Goal: Task Accomplishment & Management: Manage account settings

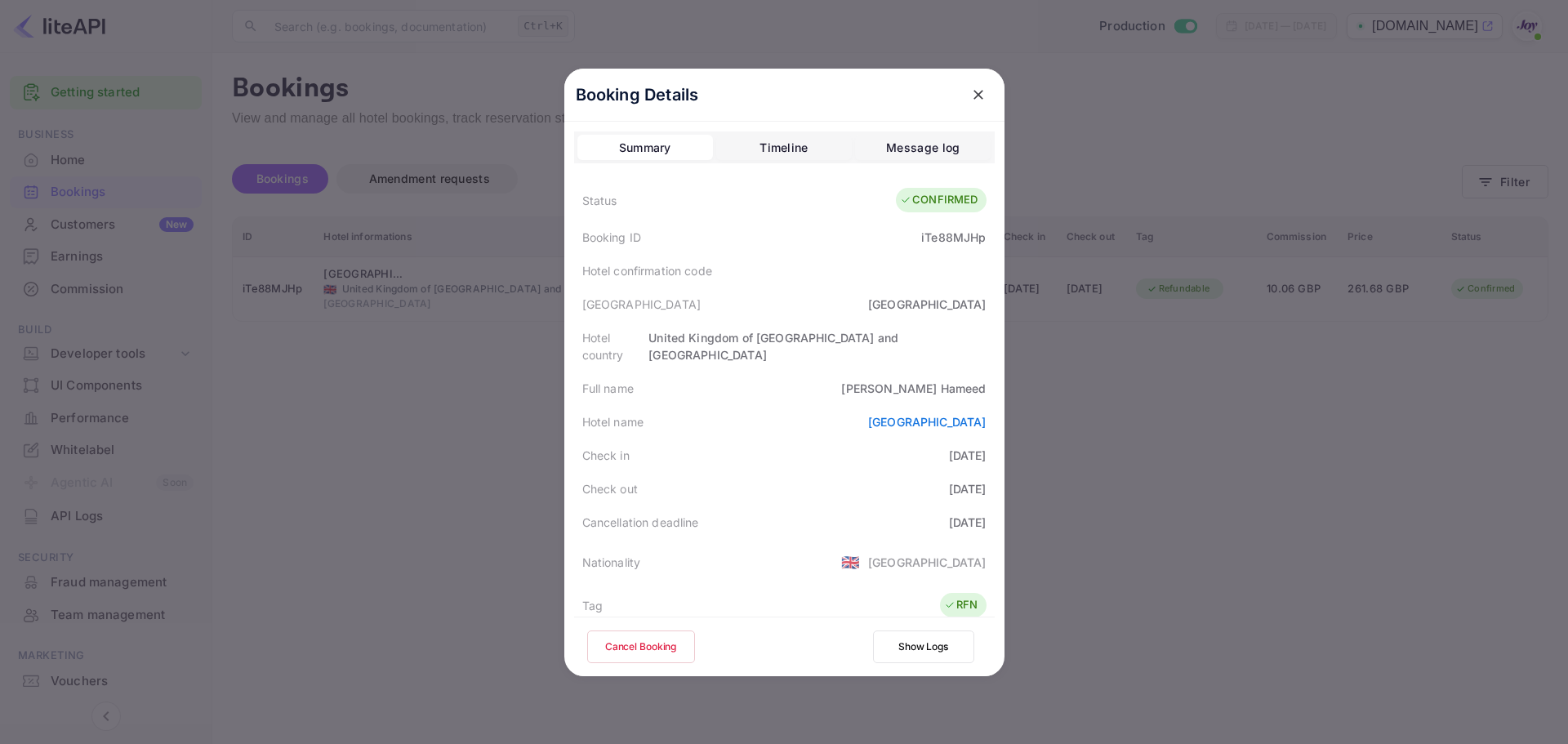
scroll to position [363, 0]
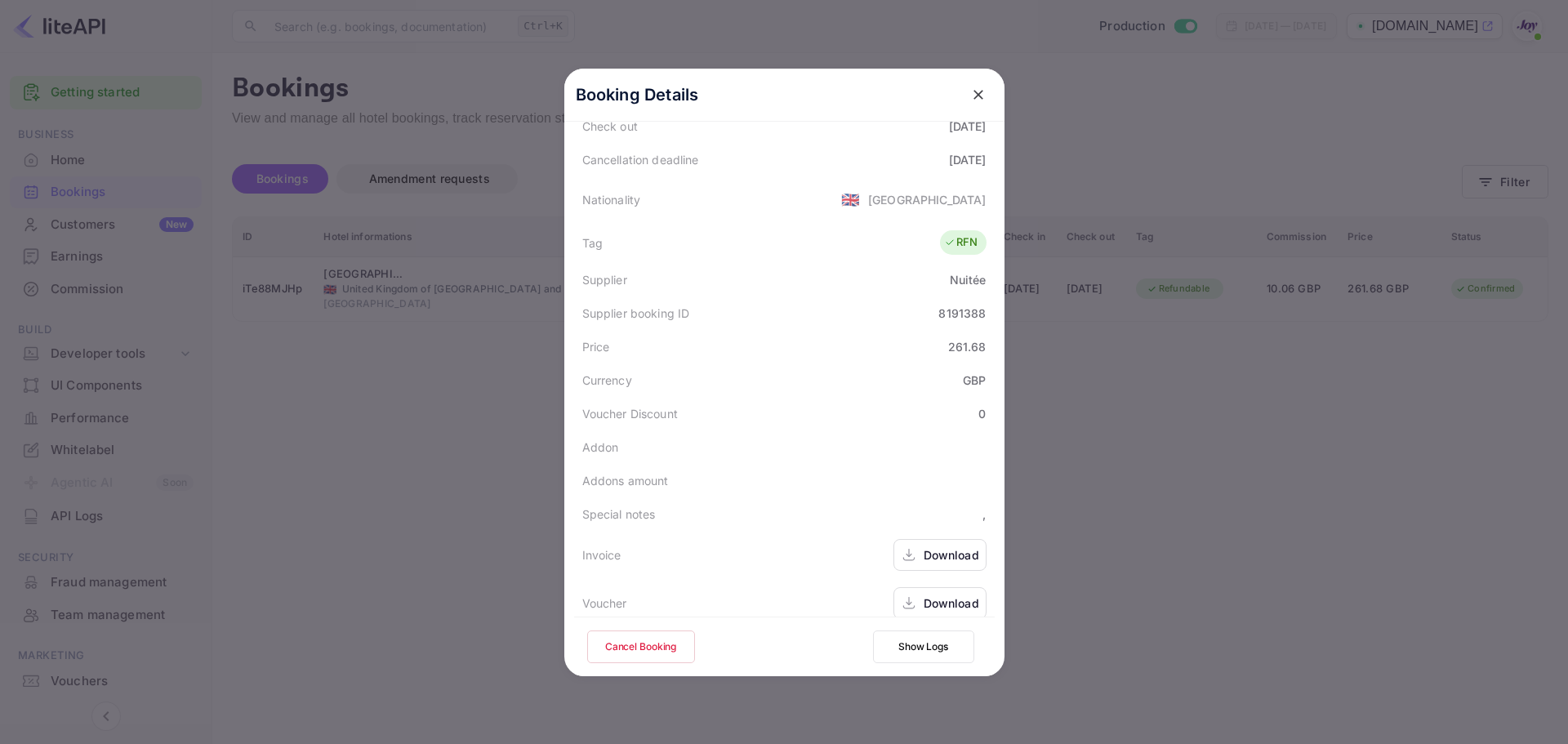
click at [1237, 518] on div at bounding box center [784, 372] width 1568 height 744
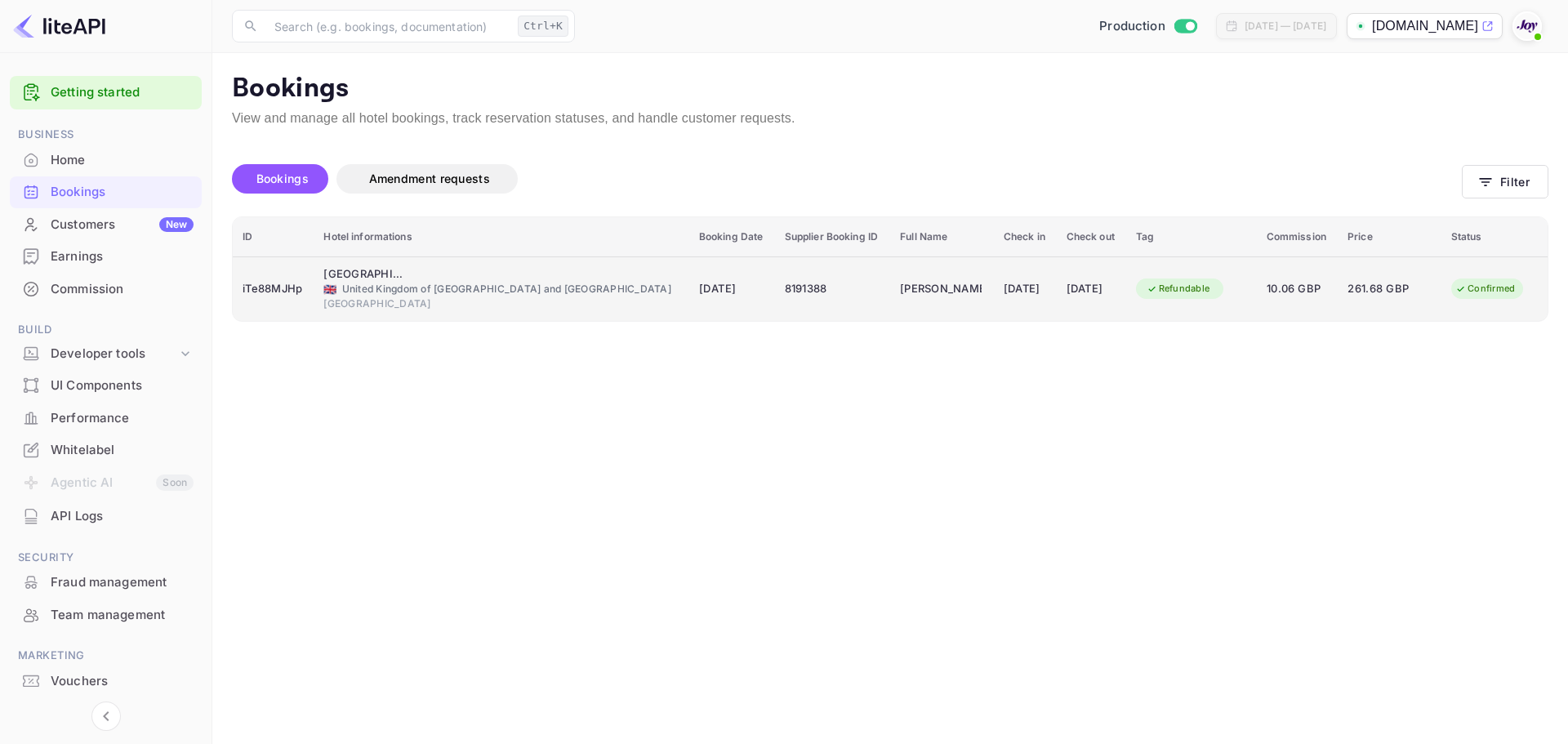
click at [295, 301] on div "iTe88MJHp" at bounding box center [274, 289] width 61 height 26
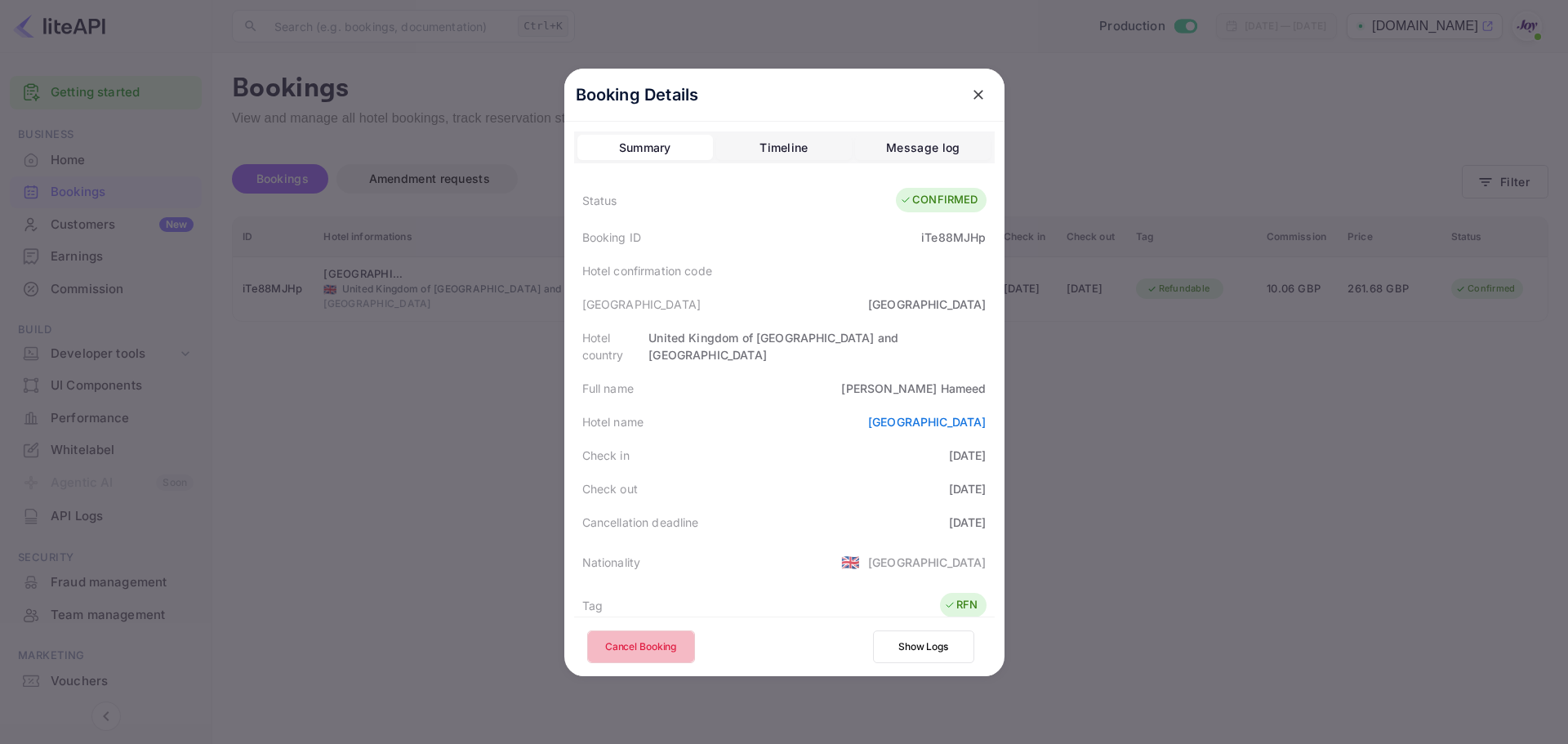
click at [622, 648] on button "Cancel Booking" at bounding box center [640, 646] width 107 height 33
click at [970, 98] on icon "close" at bounding box center [979, 95] width 16 height 16
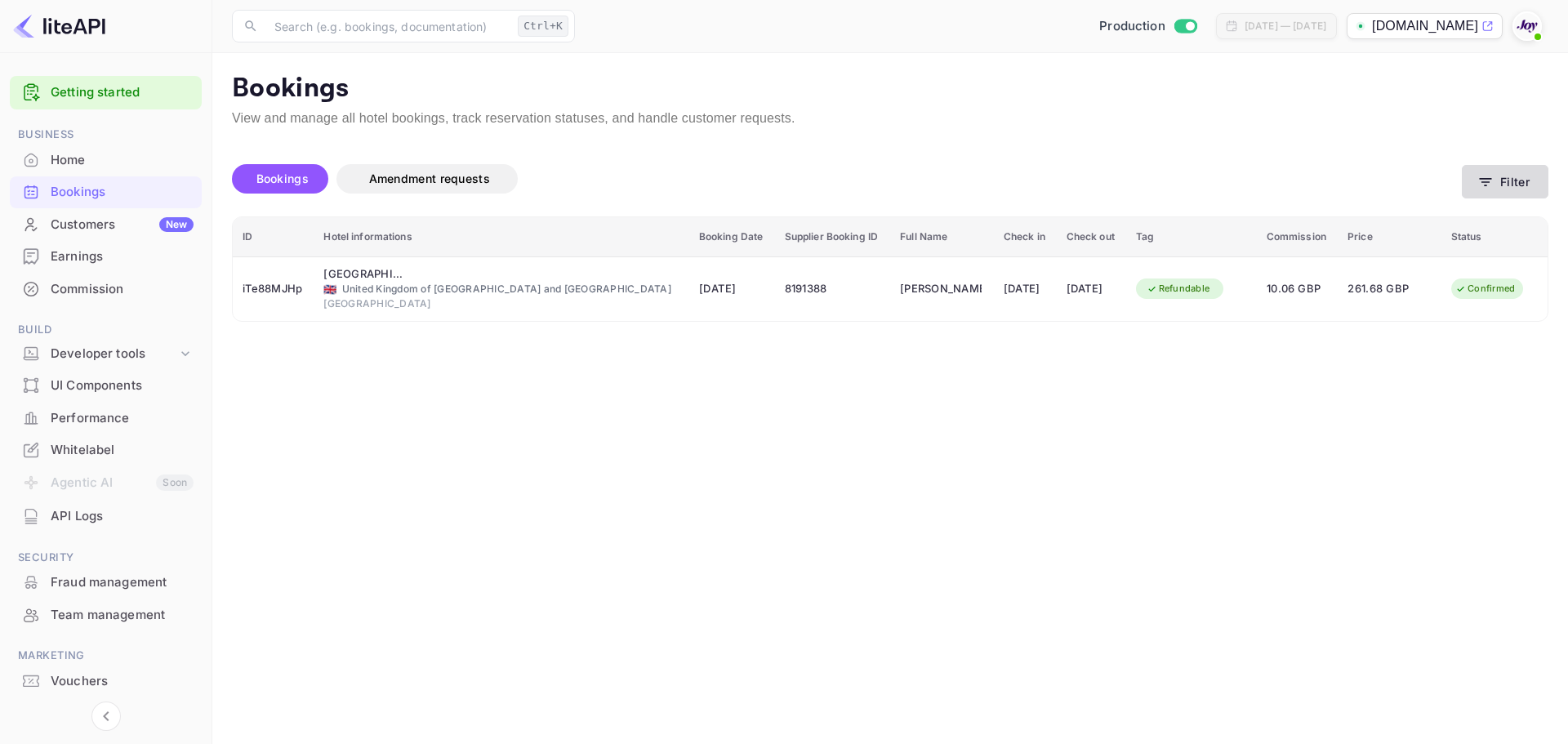
click at [1494, 185] on button "Filter" at bounding box center [1505, 181] width 87 height 33
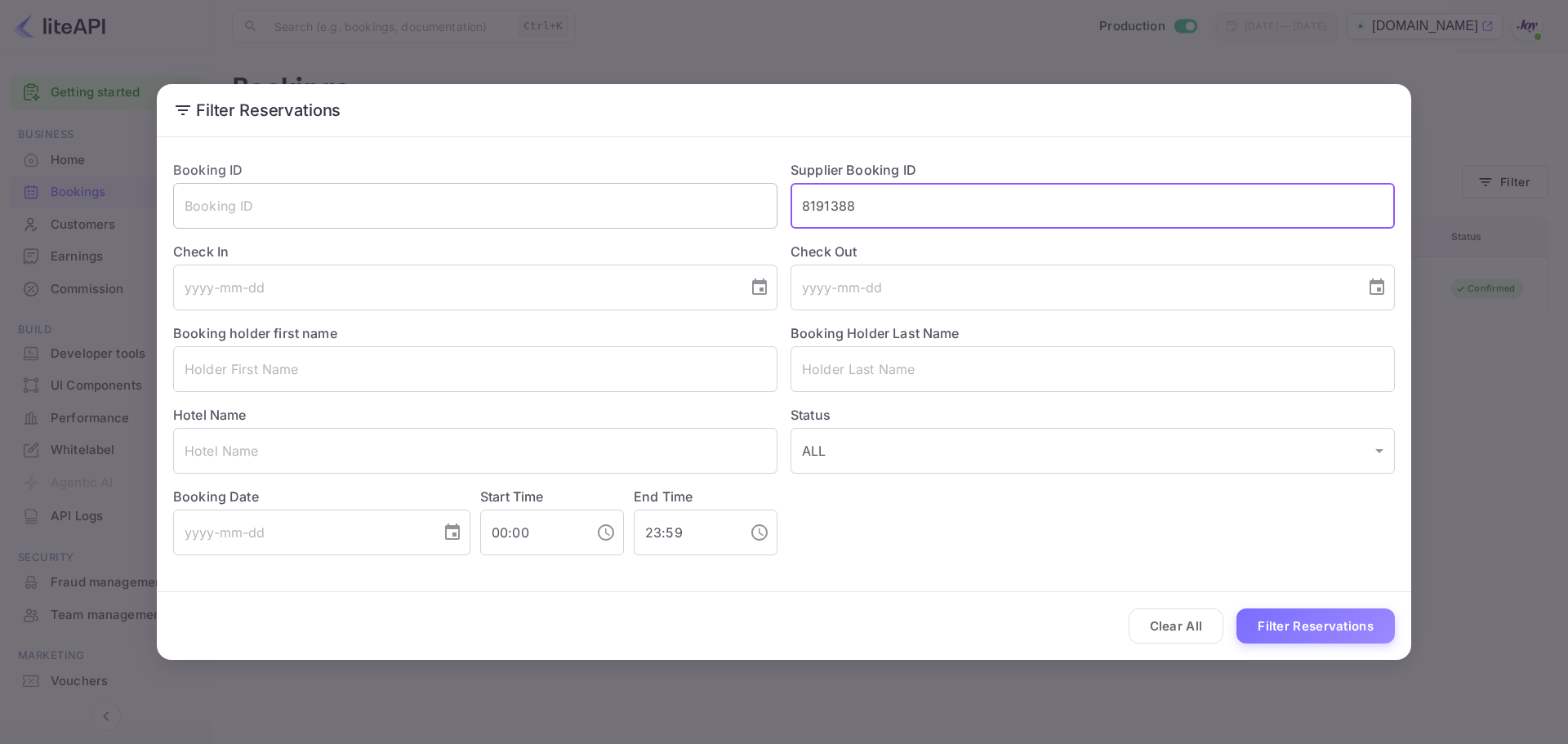
drag, startPoint x: 913, startPoint y: 199, endPoint x: 743, endPoint y: 200, distance: 170.0
click at [743, 200] on div "Booking ID ​ Supplier Booking ID 8191388 ​ Check In ​ Check Out ​ Booking holde…" at bounding box center [777, 351] width 1235 height 408
click at [1344, 618] on button "Filter Reservations" at bounding box center [1314, 626] width 158 height 35
click at [840, 210] on input "8817259" at bounding box center [1092, 206] width 604 height 46
type input "8871259"
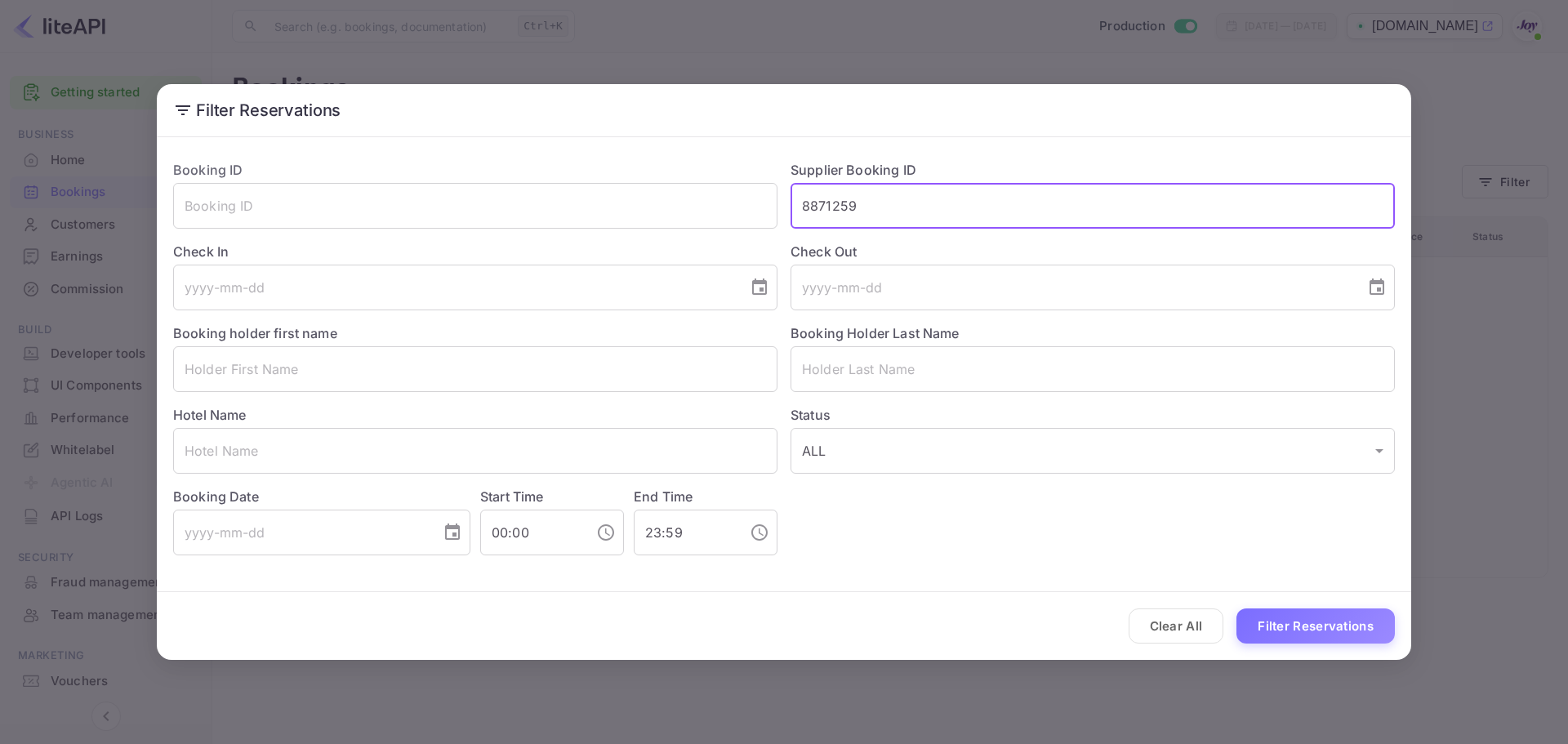
click at [1304, 630] on button "Filter Reservations" at bounding box center [1314, 626] width 158 height 35
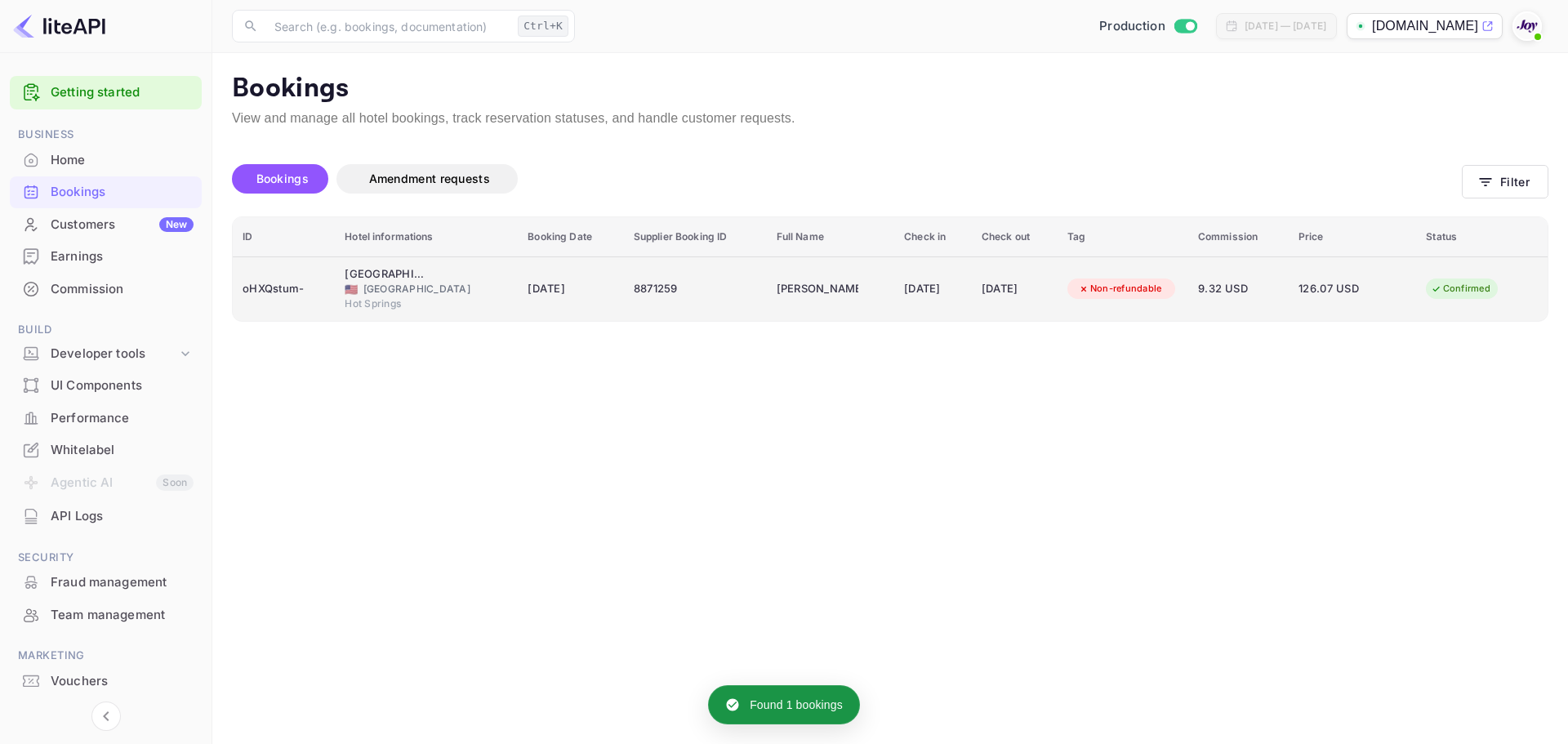
click at [283, 286] on div "oHXQstum-" at bounding box center [283, 289] width 82 height 26
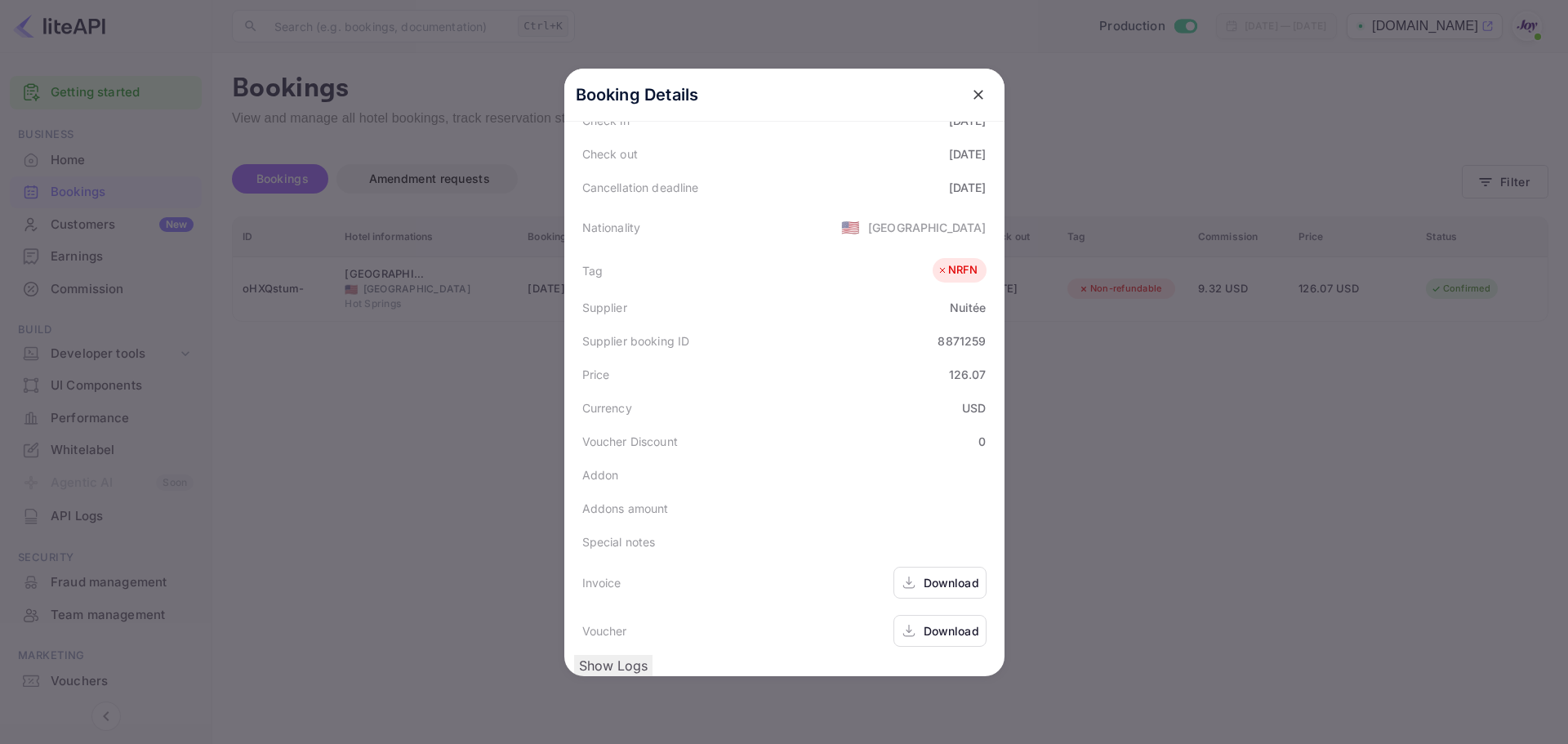
scroll to position [365, 0]
click at [932, 622] on div "Download" at bounding box center [951, 630] width 56 height 17
click at [1247, 487] on div at bounding box center [784, 372] width 1568 height 744
